Goal: Information Seeking & Learning: Find specific fact

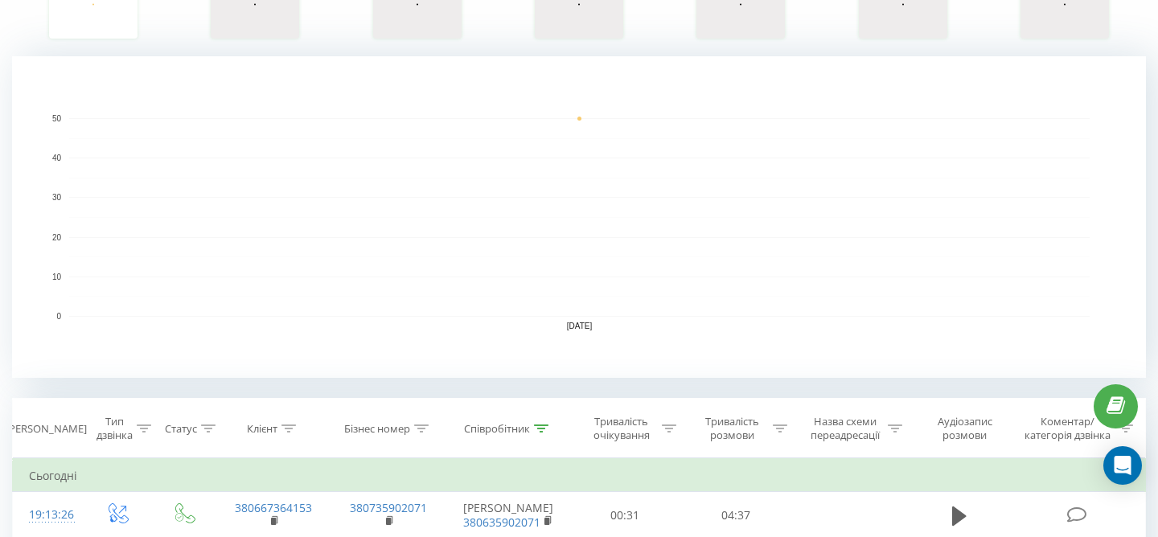
scroll to position [427, 0]
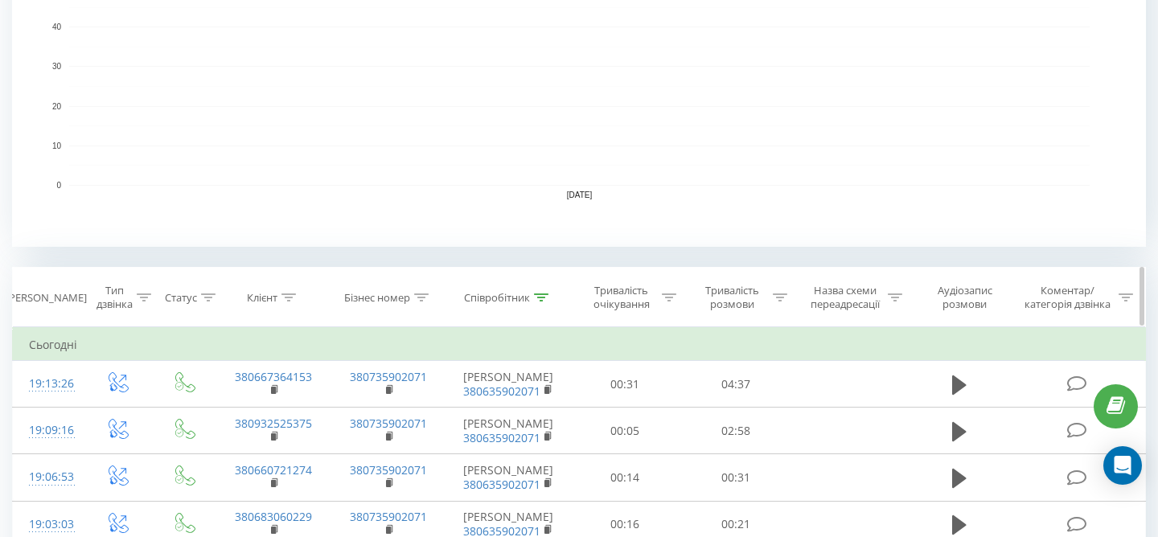
click at [540, 300] on icon at bounding box center [541, 298] width 14 height 8
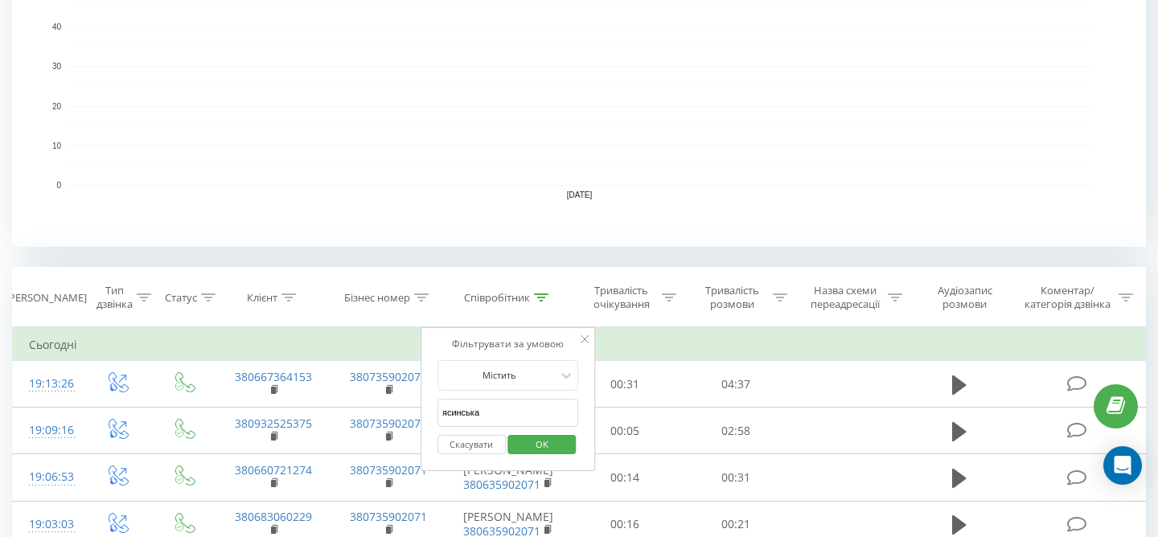
click at [467, 444] on button "Скасувати" at bounding box center [472, 445] width 68 height 20
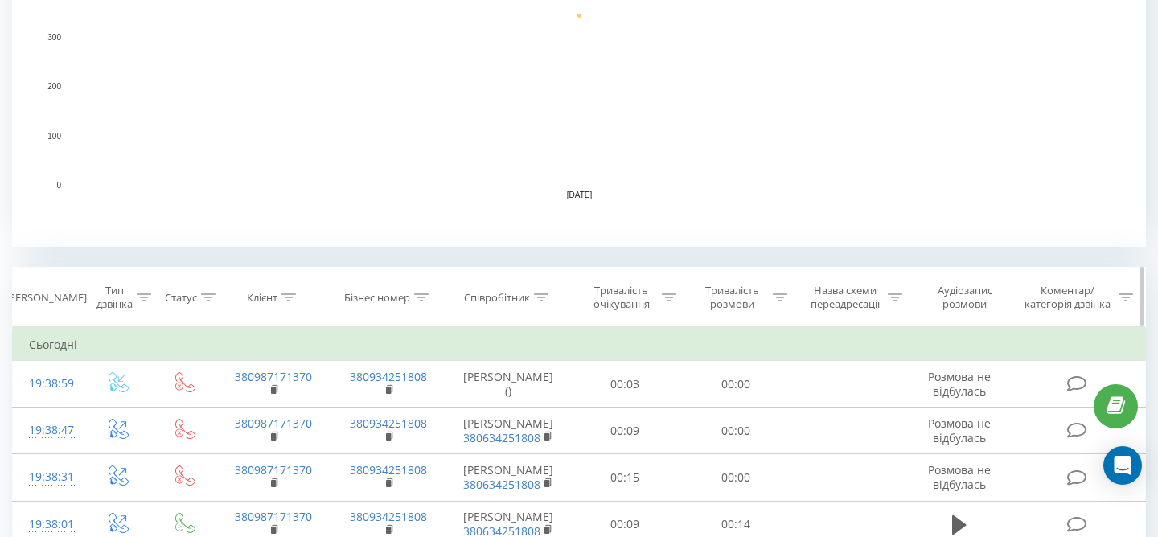
click at [541, 299] on icon at bounding box center [541, 298] width 14 height 8
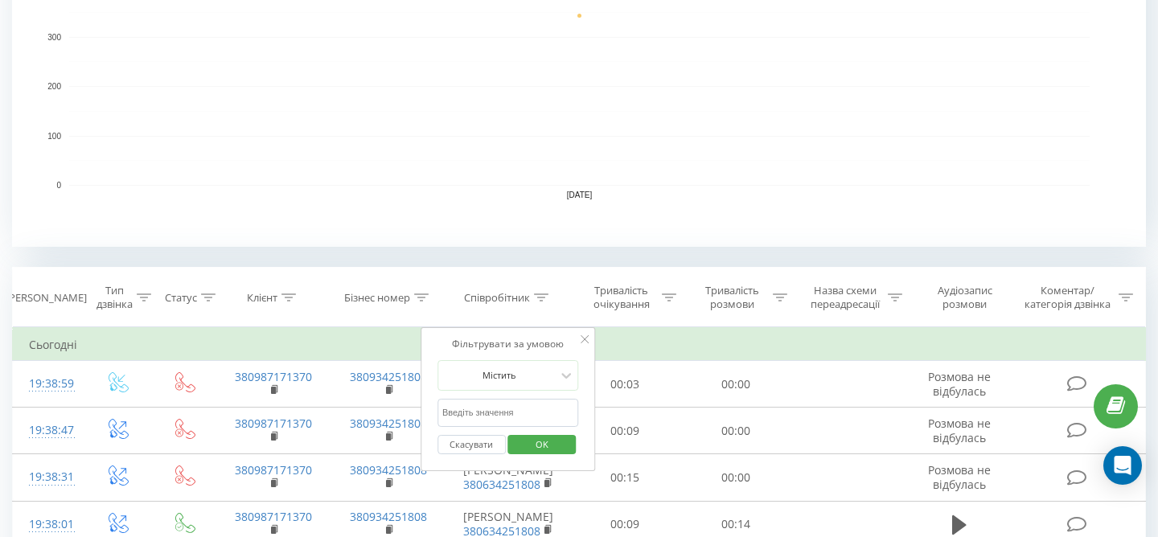
click at [521, 414] on input "ясинська" at bounding box center [509, 413] width 142 height 28
click at [553, 444] on span "OK" at bounding box center [542, 444] width 45 height 25
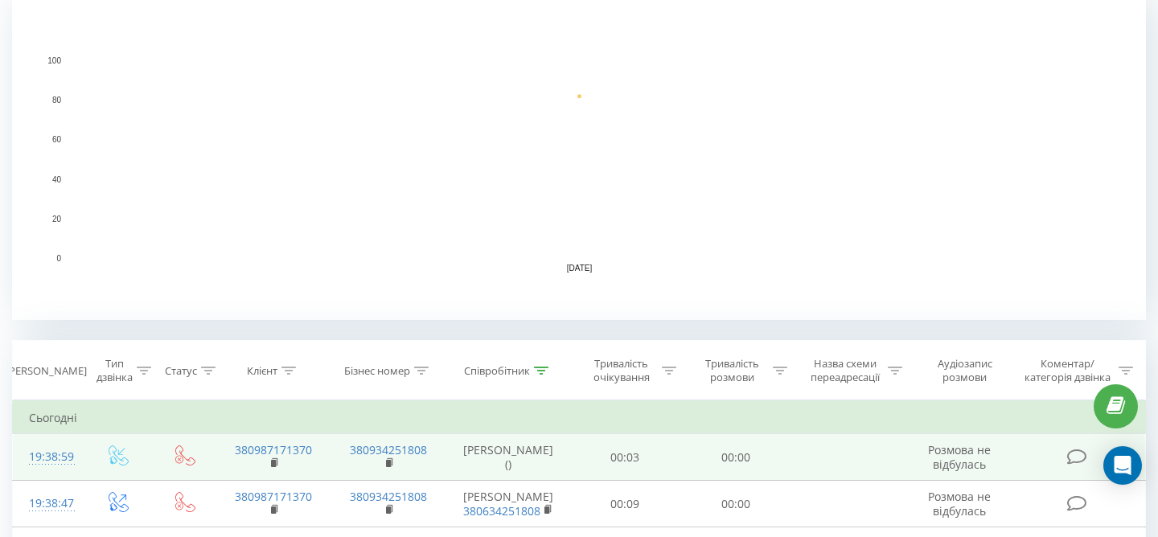
scroll to position [355, 0]
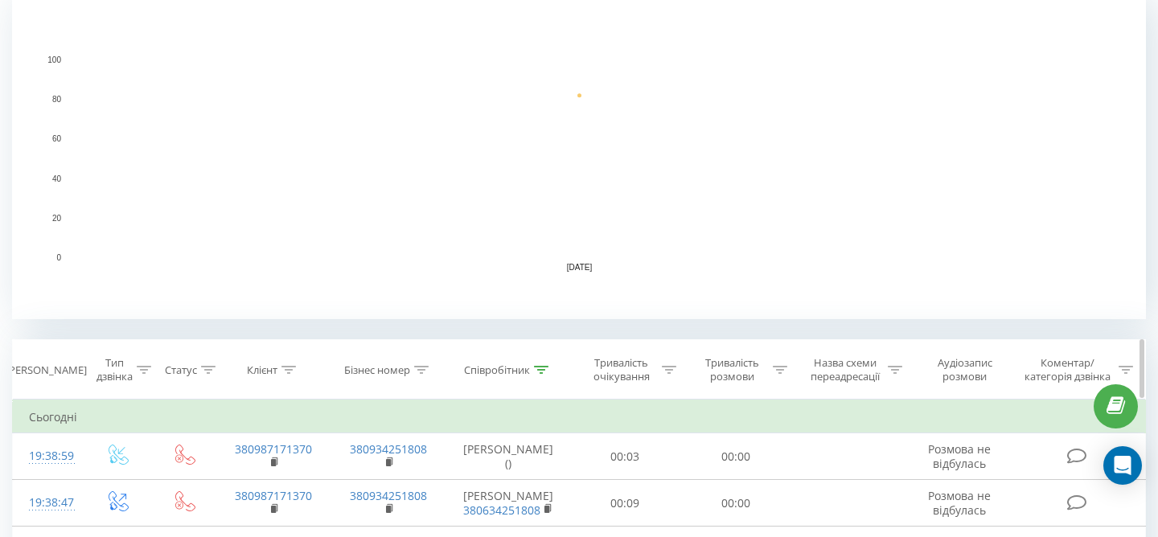
click at [536, 370] on icon at bounding box center [541, 370] width 14 height 8
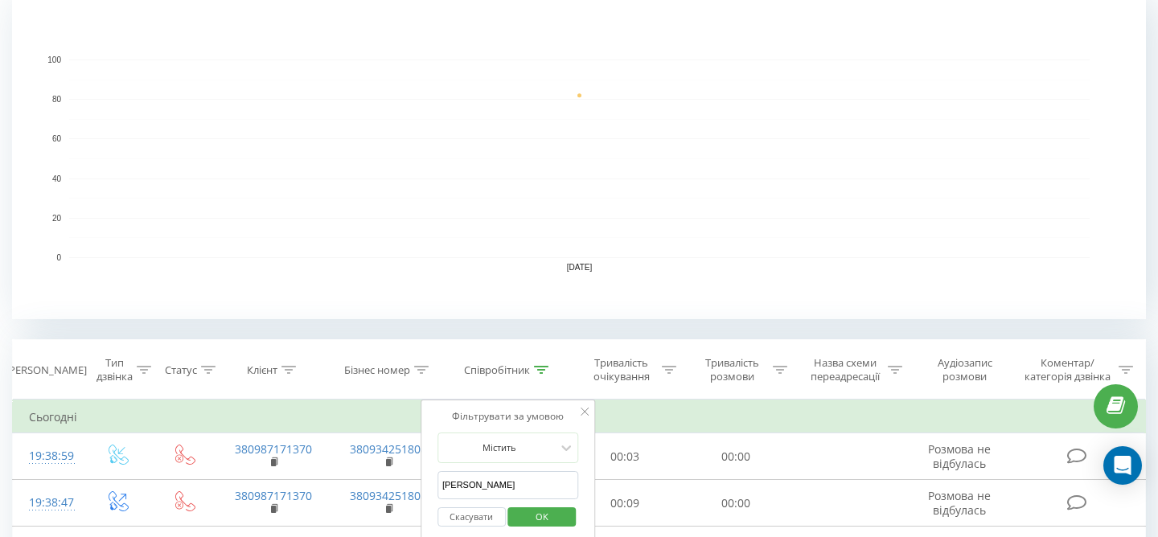
click at [644, 153] on rect "A chart." at bounding box center [579, 159] width 1021 height 199
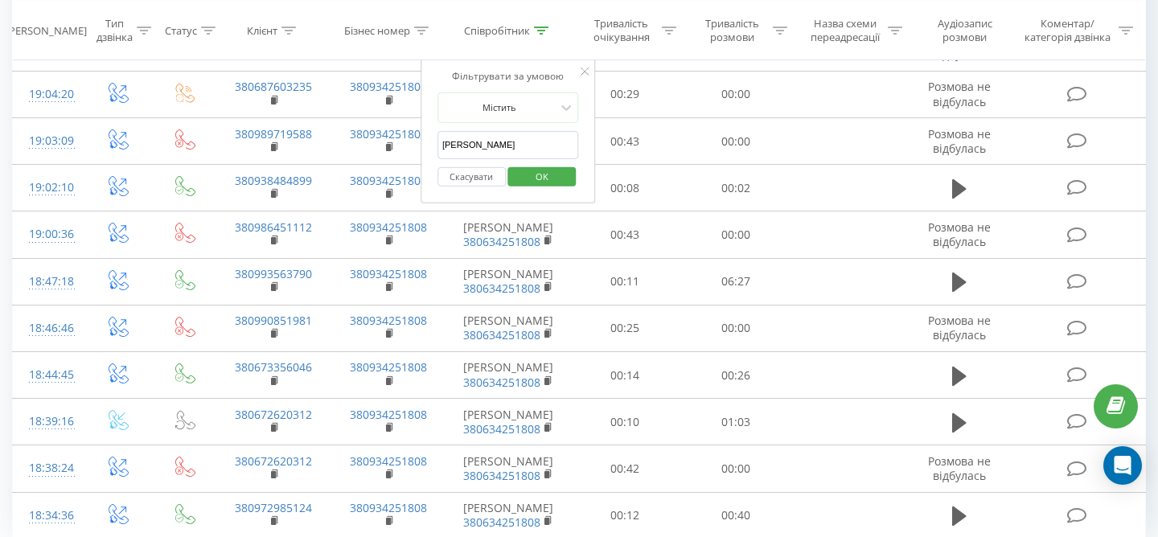
scroll to position [1420, 0]
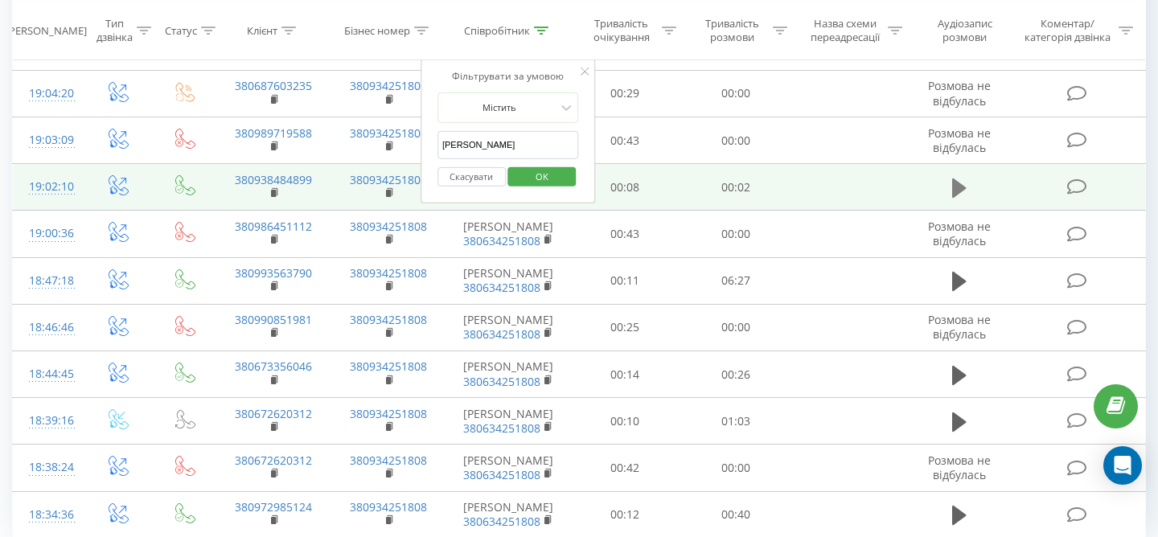
click at [967, 200] on button at bounding box center [960, 188] width 24 height 24
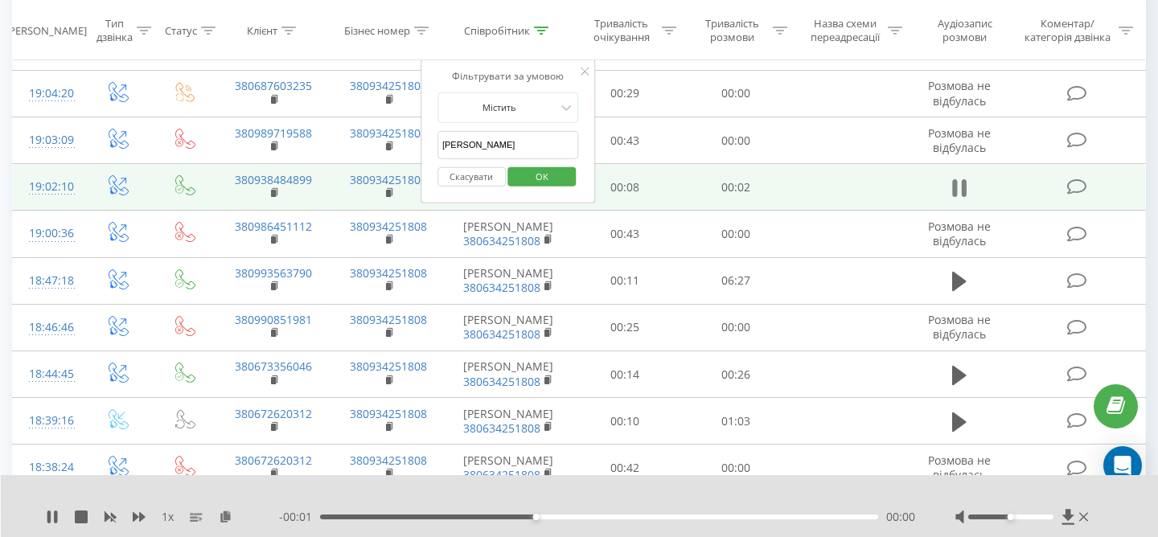
click at [965, 197] on icon at bounding box center [964, 188] width 5 height 18
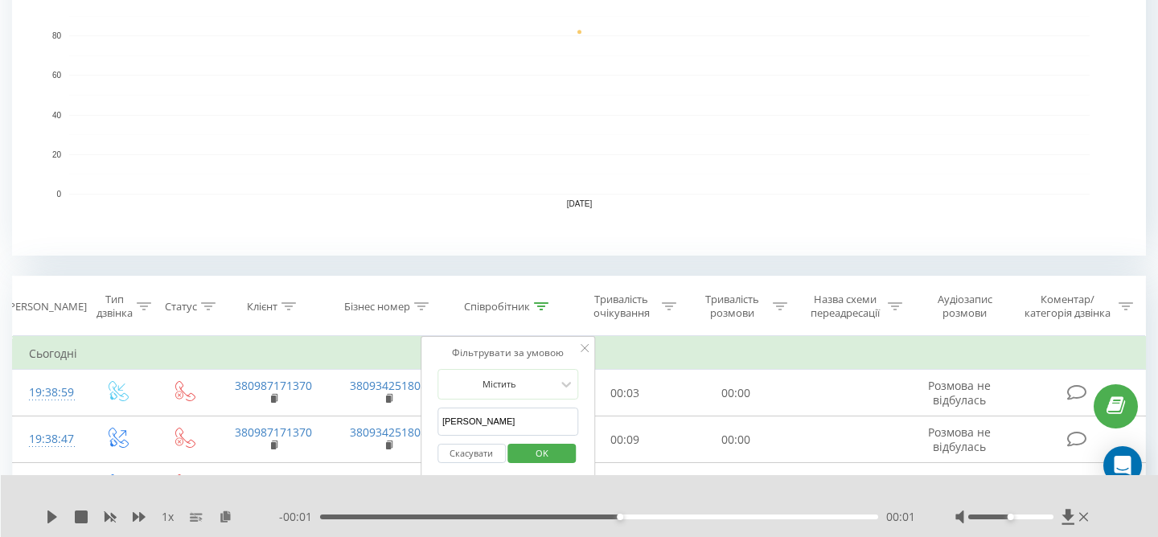
scroll to position [407, 0]
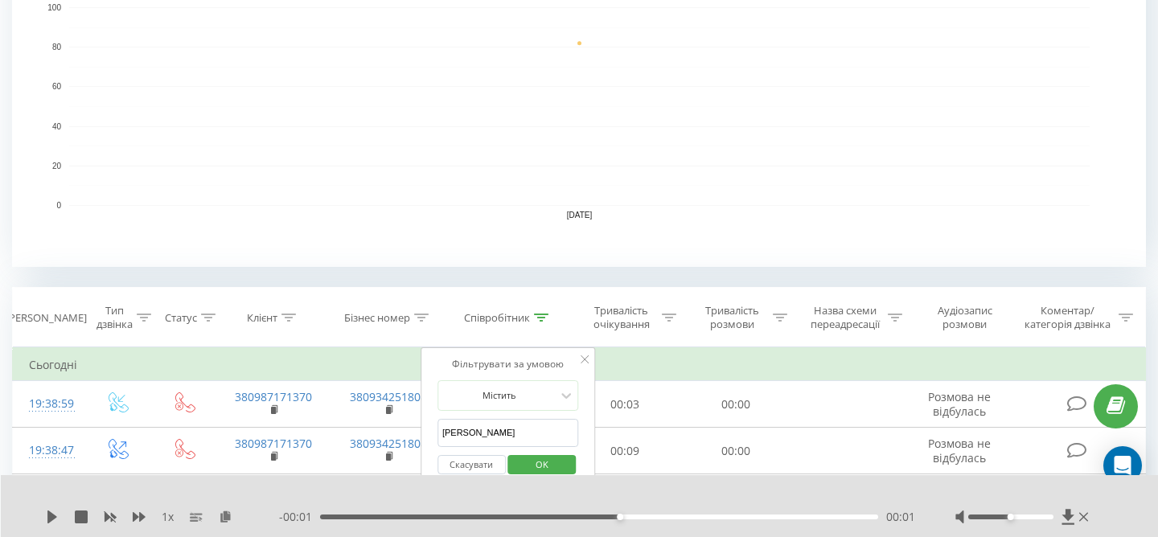
click at [516, 431] on input "пономарьова" at bounding box center [509, 433] width 142 height 28
type input "п"
type input "ясинська"
click at [559, 463] on span "OK" at bounding box center [542, 464] width 45 height 25
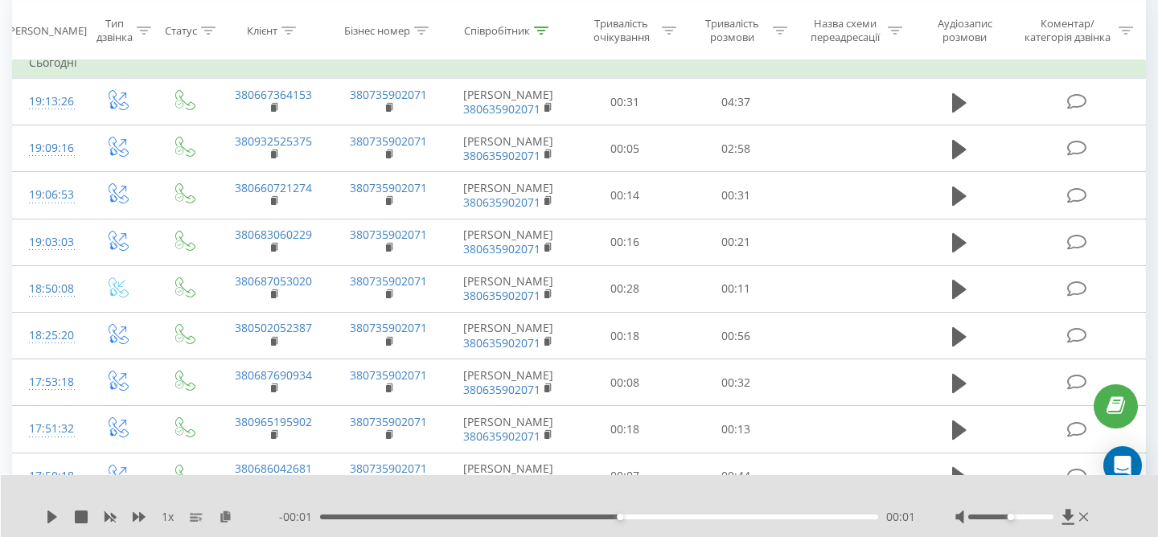
scroll to position [714, 0]
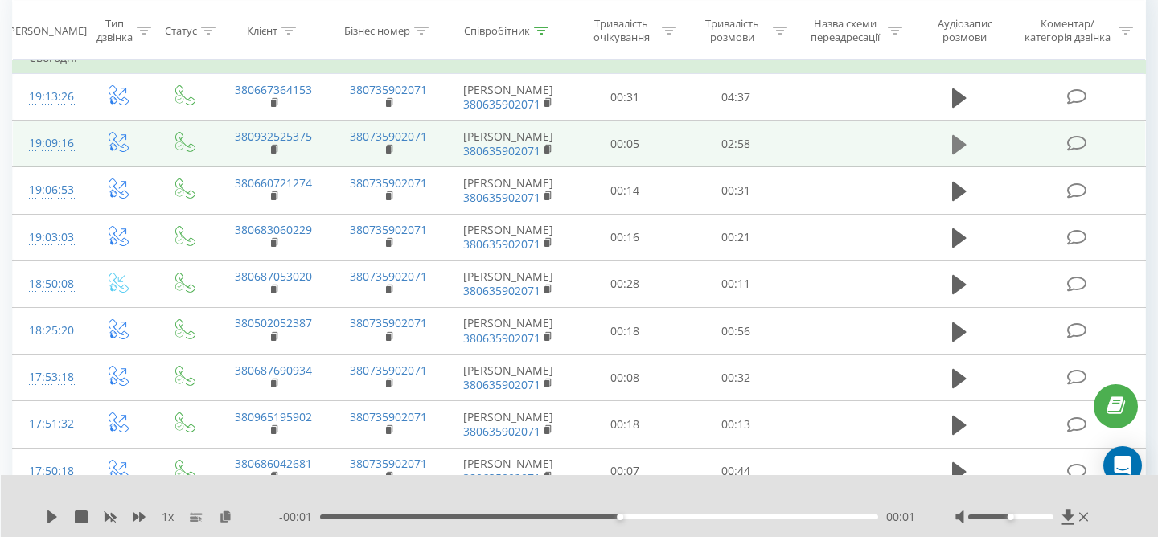
click at [957, 144] on icon at bounding box center [960, 144] width 14 height 19
click at [957, 139] on icon at bounding box center [955, 145] width 5 height 18
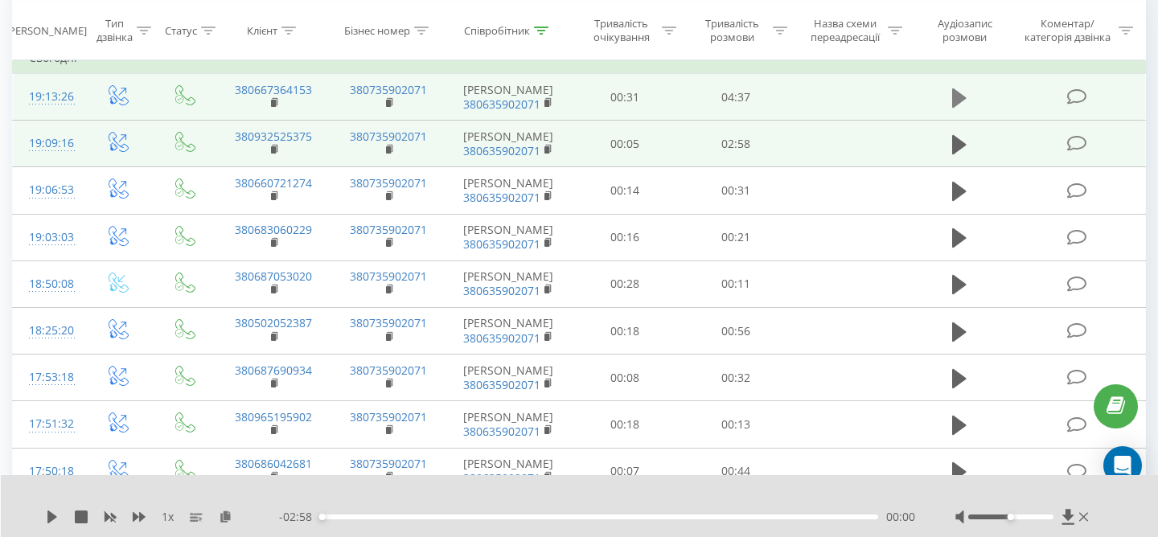
click at [960, 94] on icon at bounding box center [960, 97] width 14 height 19
click at [960, 94] on icon at bounding box center [960, 98] width 14 height 23
click at [298, 90] on link "380667364153" at bounding box center [273, 89] width 77 height 15
drag, startPoint x: 227, startPoint y: 92, endPoint x: 317, endPoint y: 93, distance: 90.1
click at [317, 93] on td "380667364153" at bounding box center [273, 97] width 115 height 47
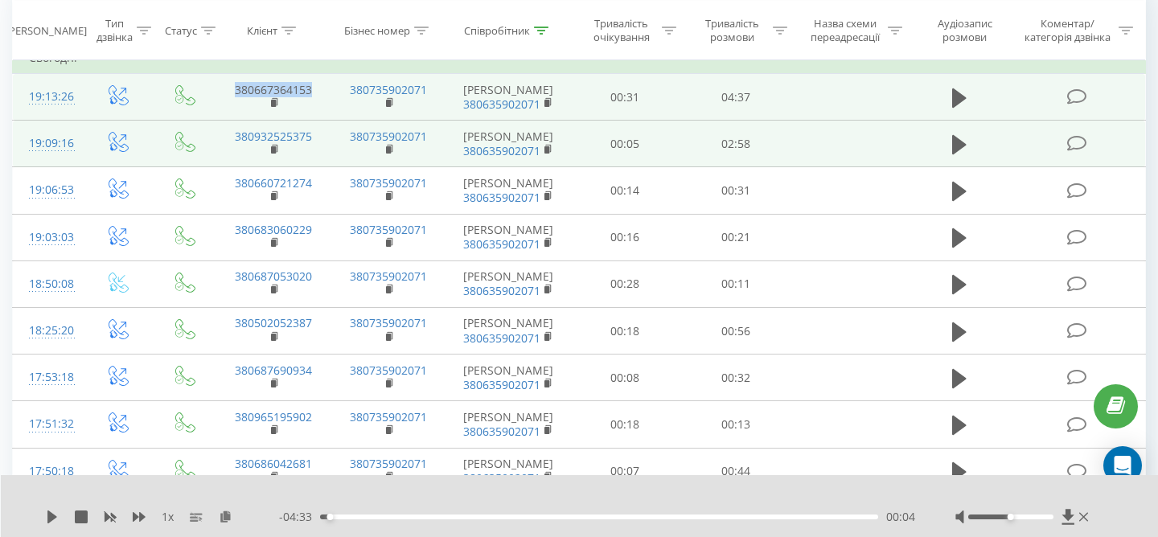
copy link "380667364153"
